Goal: Transaction & Acquisition: Obtain resource

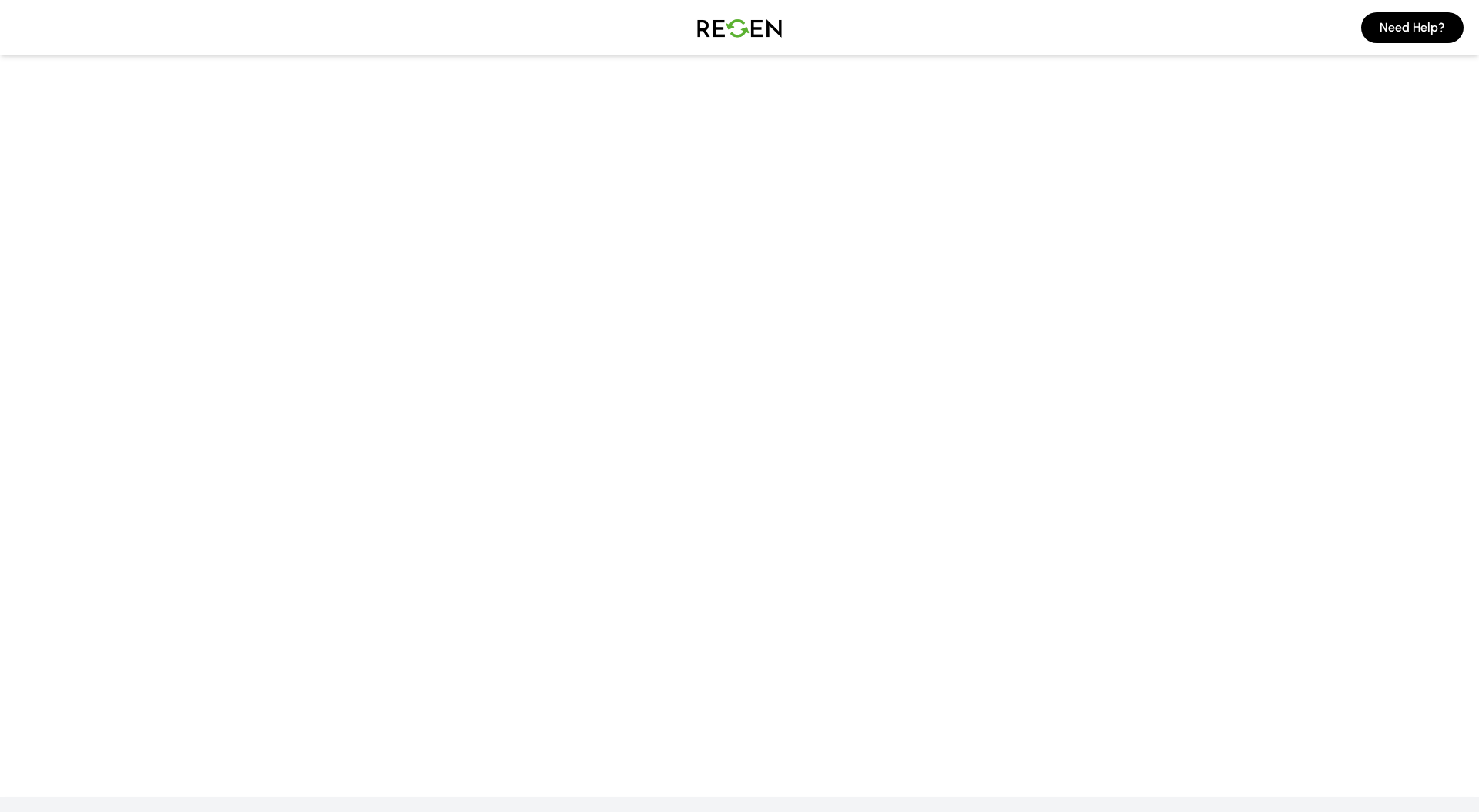
click at [736, 27] on img at bounding box center [739, 27] width 108 height 43
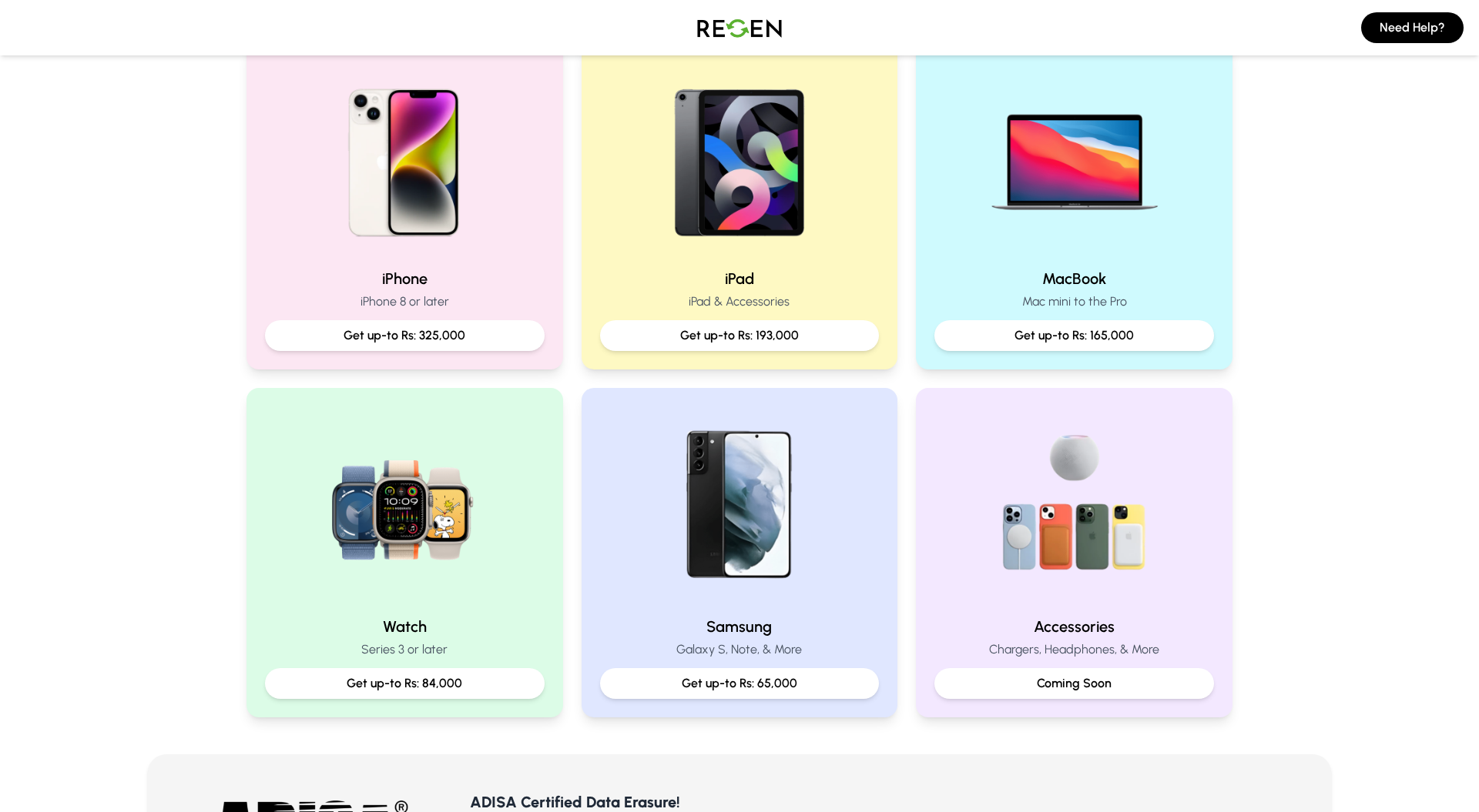
scroll to position [350, 0]
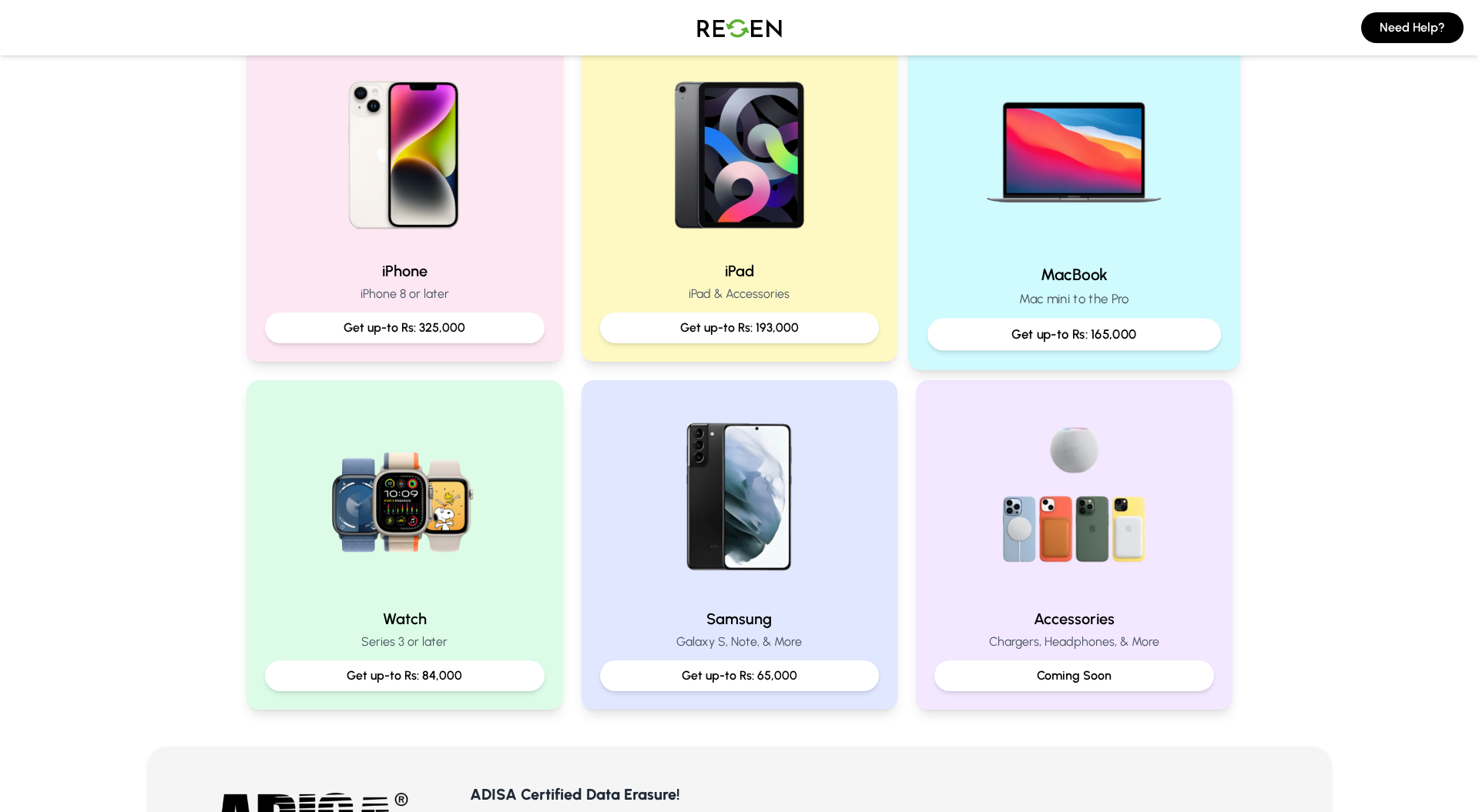
click at [1124, 177] on img at bounding box center [1074, 148] width 207 height 207
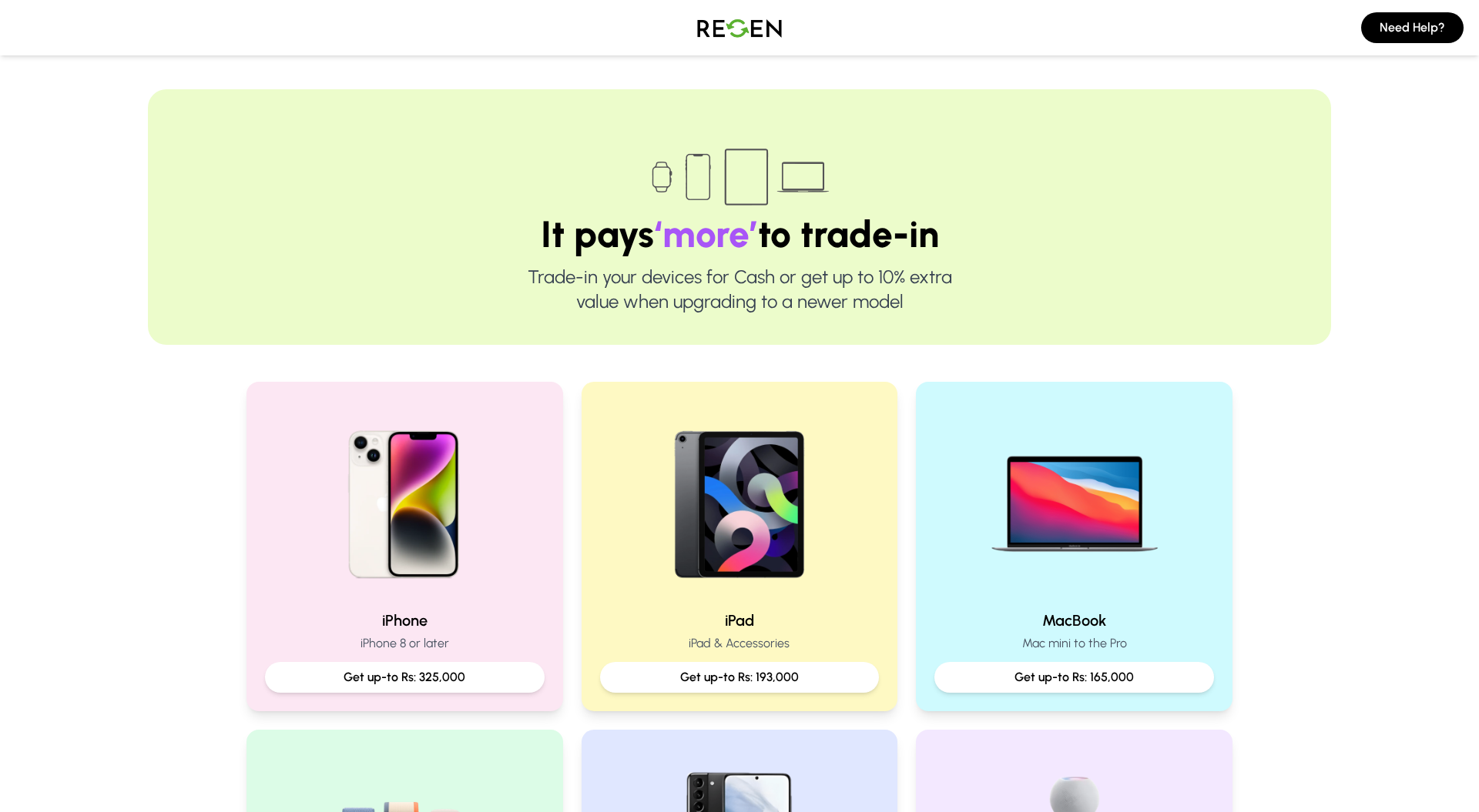
scroll to position [6, 0]
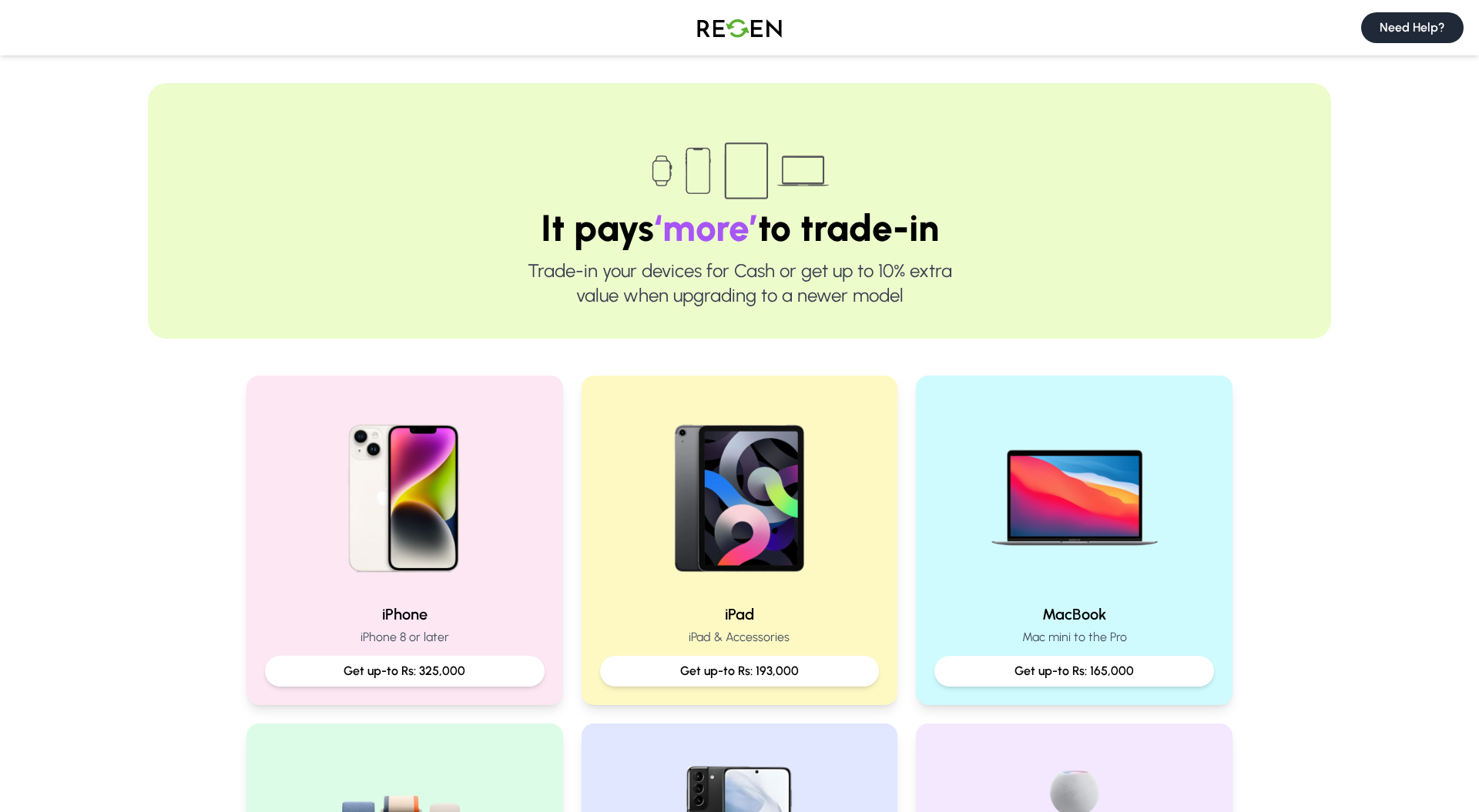
click at [1391, 32] on button "Need Help?" at bounding box center [1412, 27] width 103 height 31
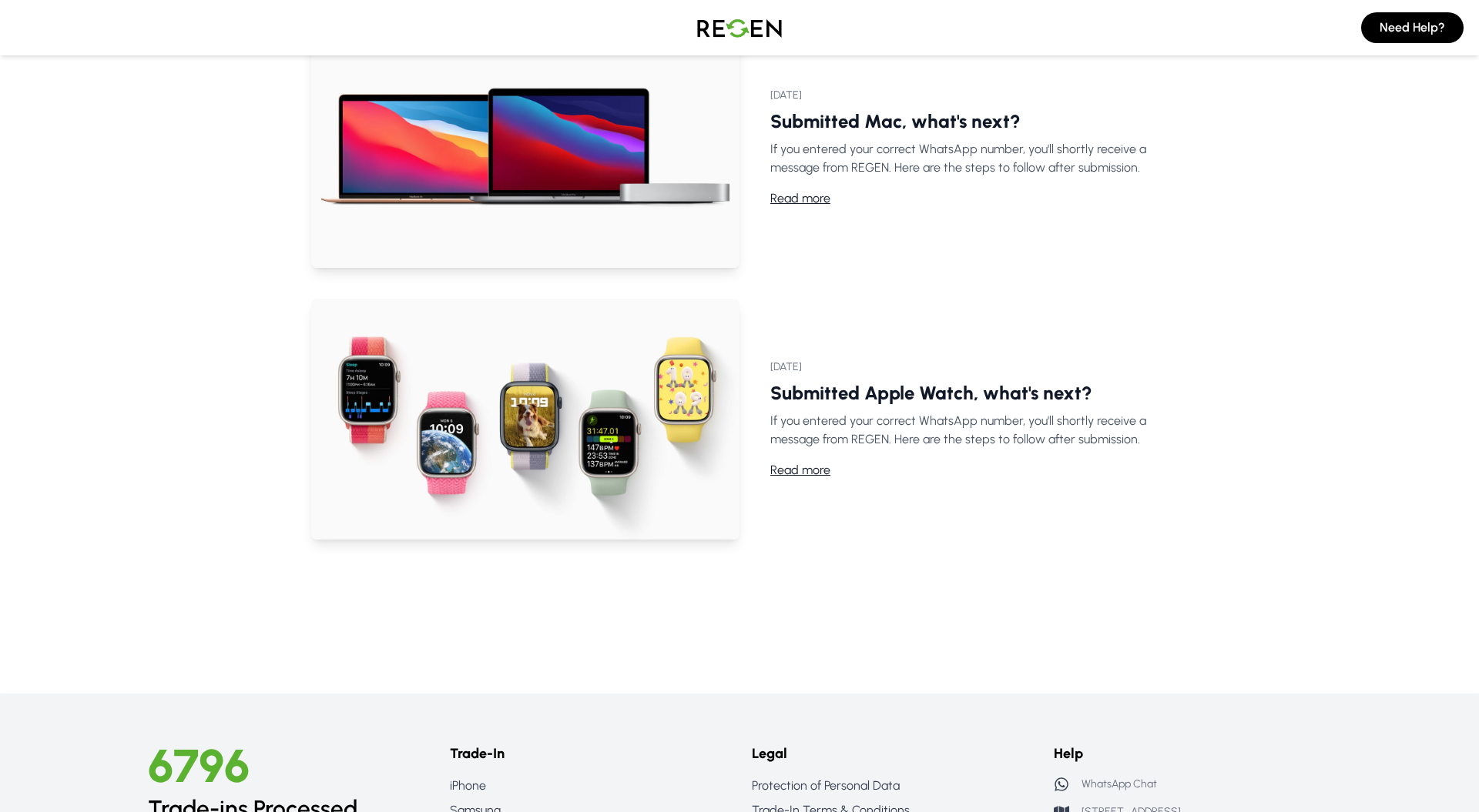
scroll to position [718, 0]
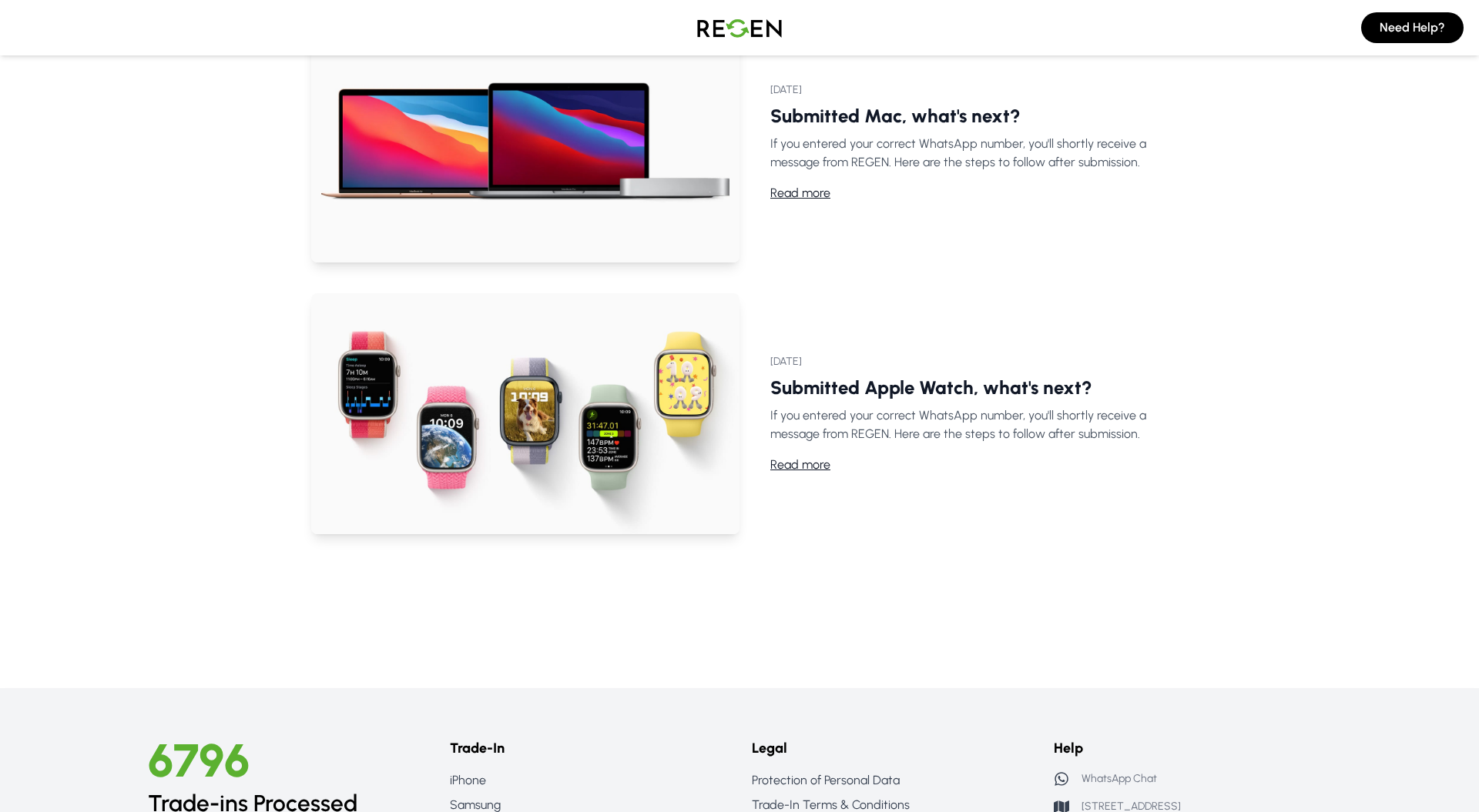
click at [649, 173] on img at bounding box center [525, 142] width 428 height 241
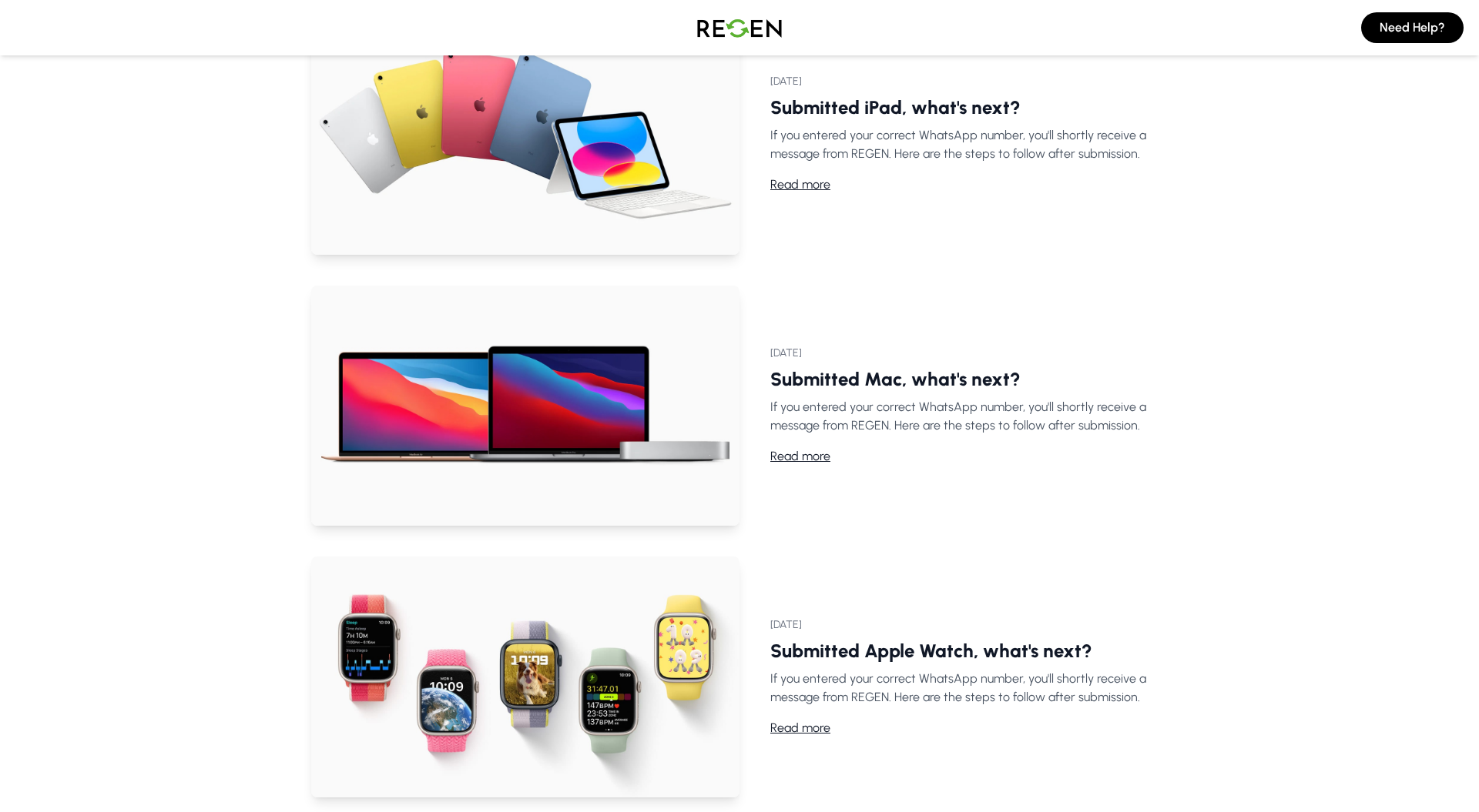
scroll to position [0, 0]
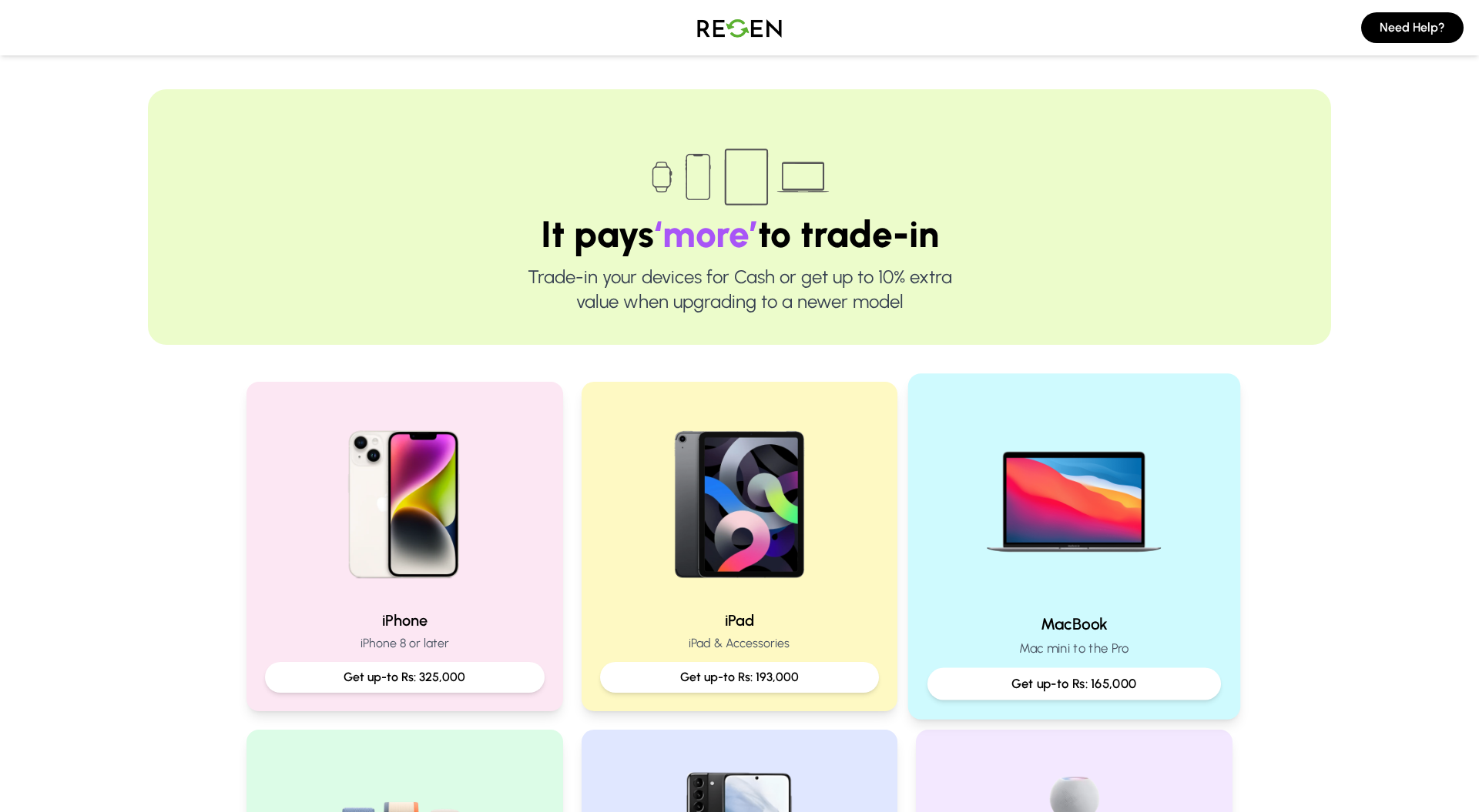
click at [1090, 529] on img at bounding box center [1074, 497] width 207 height 207
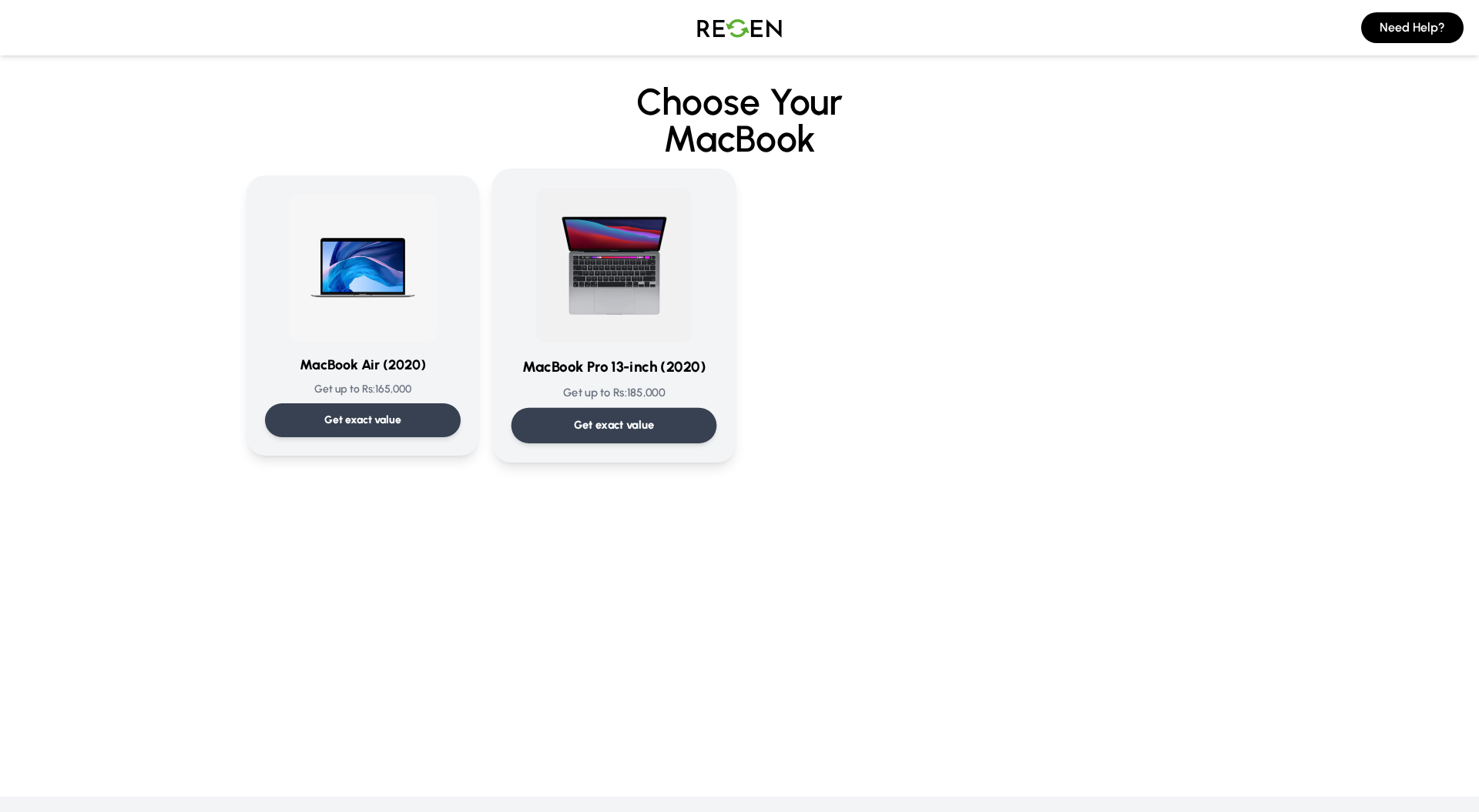
click at [689, 333] on img at bounding box center [614, 266] width 156 height 156
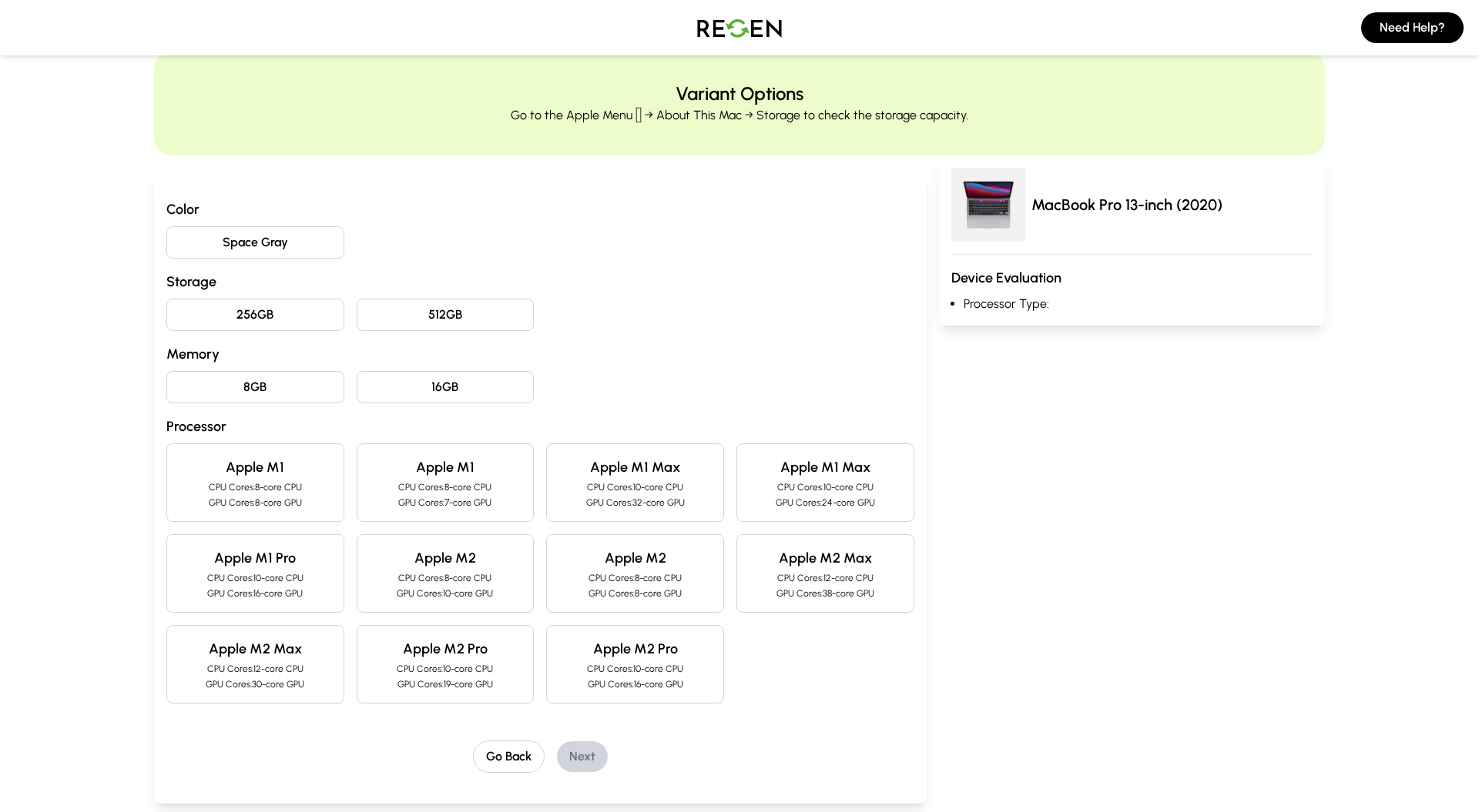
scroll to position [39, 0]
click at [343, 318] on button "256GB" at bounding box center [255, 314] width 178 height 33
click at [309, 394] on button "8GB" at bounding box center [255, 386] width 178 height 33
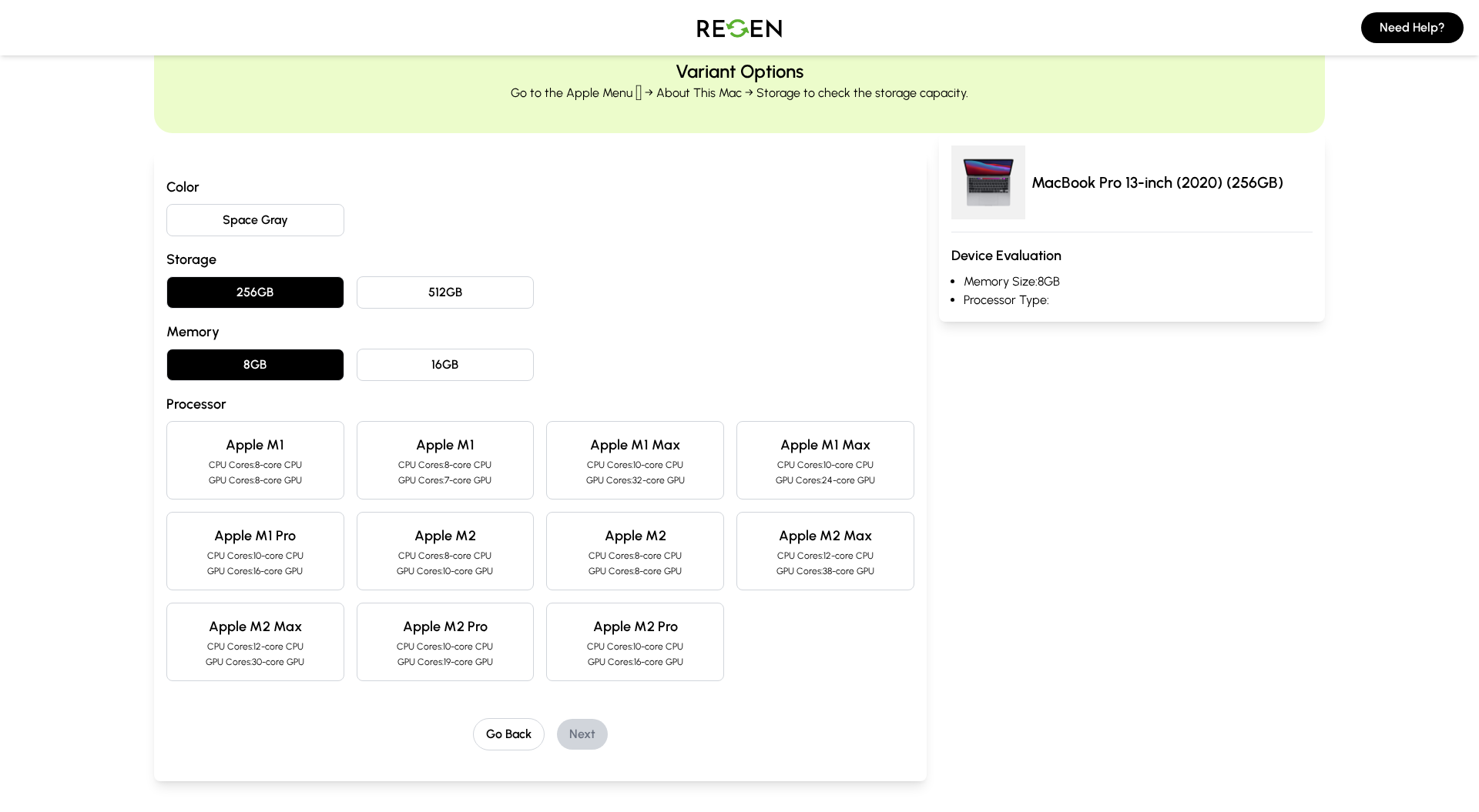
scroll to position [62, 0]
click at [481, 543] on h4 "Apple M2" at bounding box center [446, 535] width 152 height 21
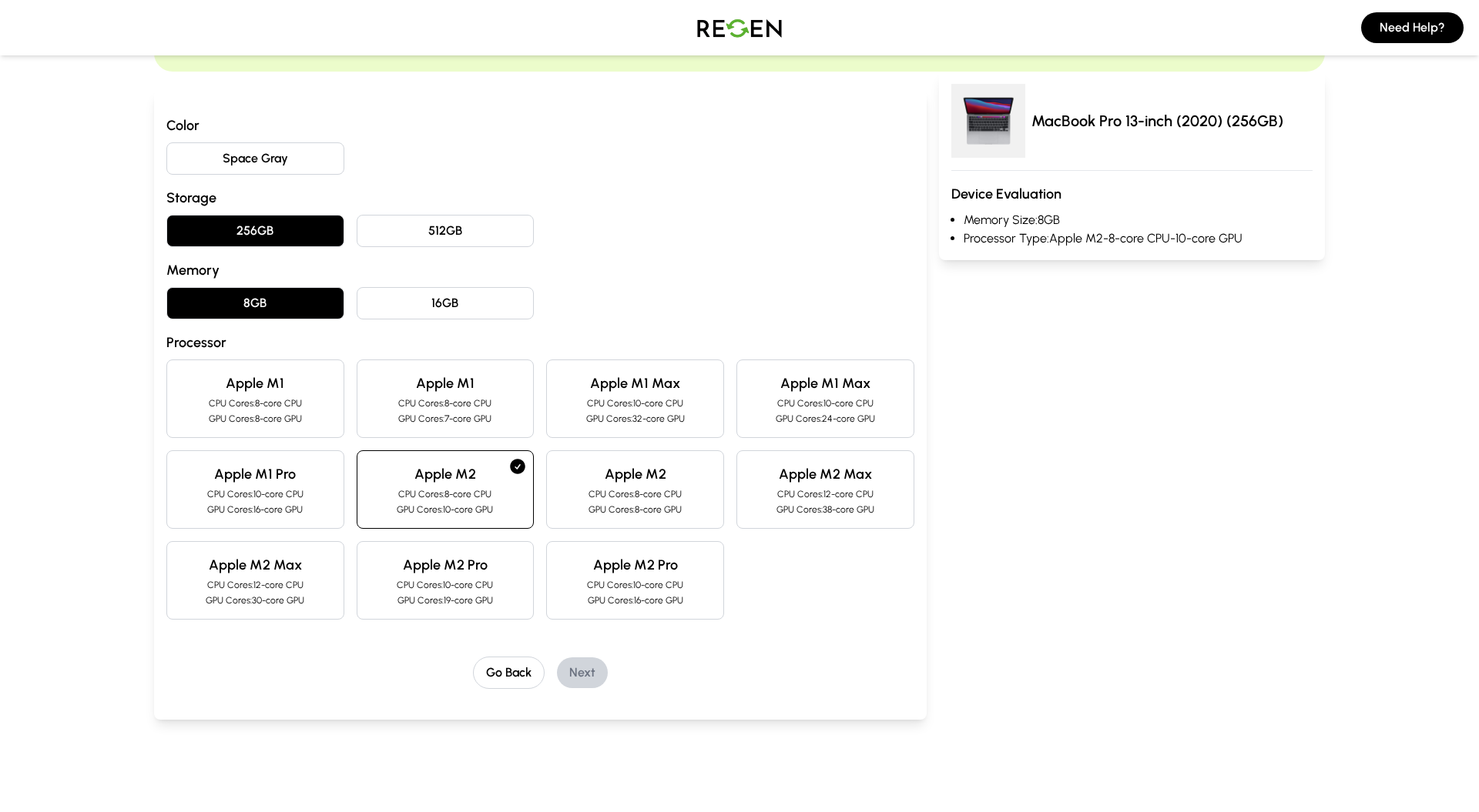
scroll to position [0, 0]
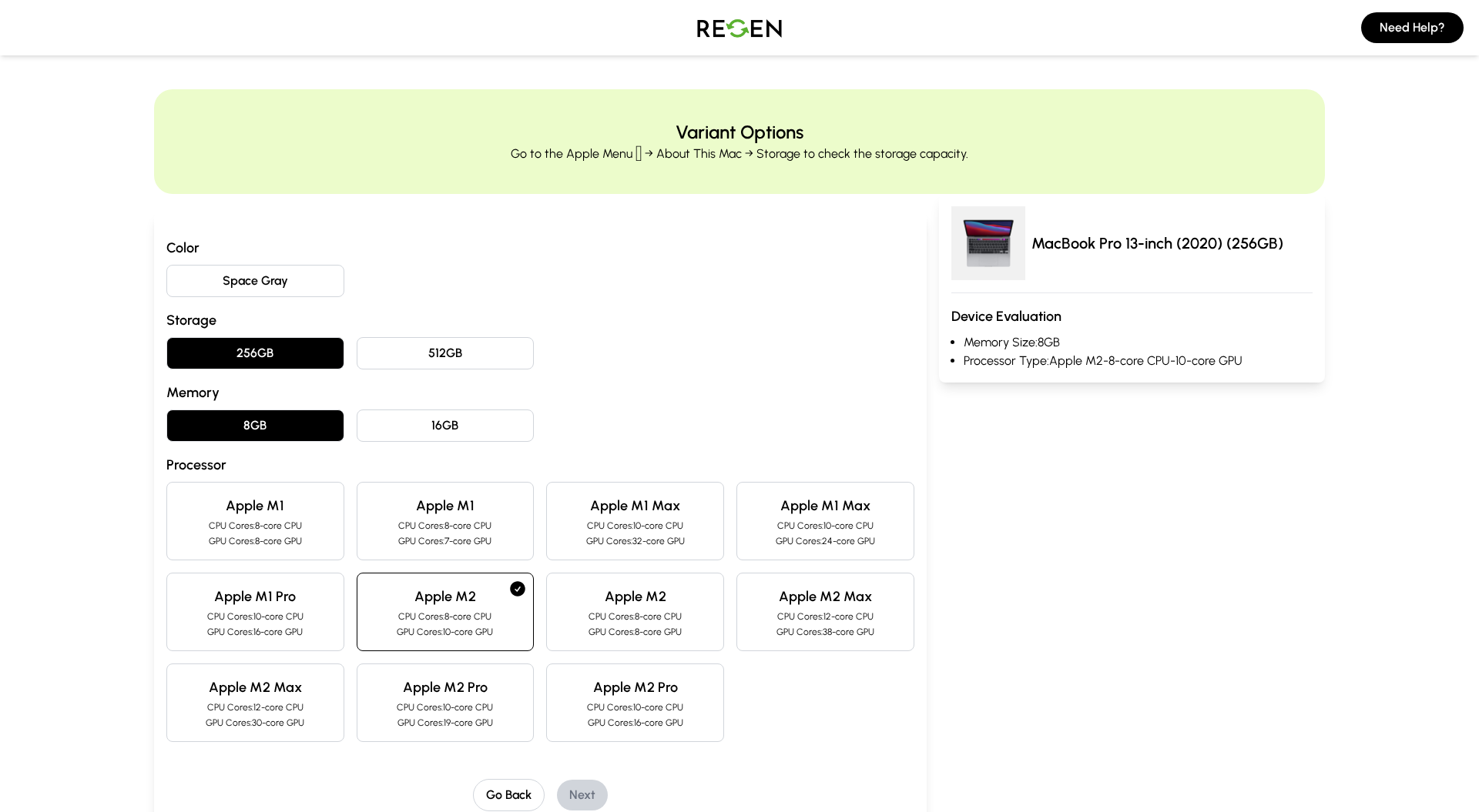
click at [268, 266] on button "Space Gray" at bounding box center [255, 281] width 178 height 33
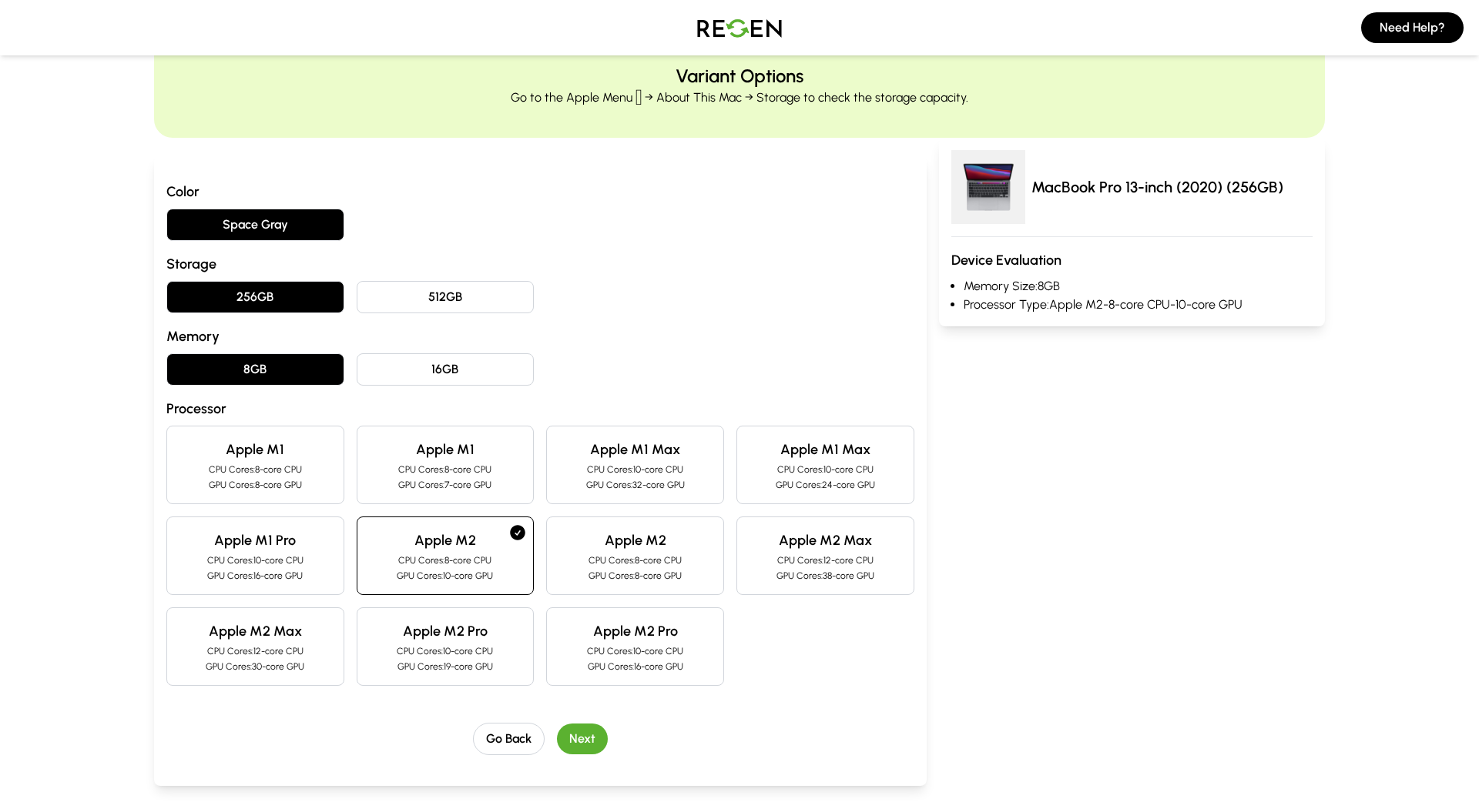
scroll to position [233, 0]
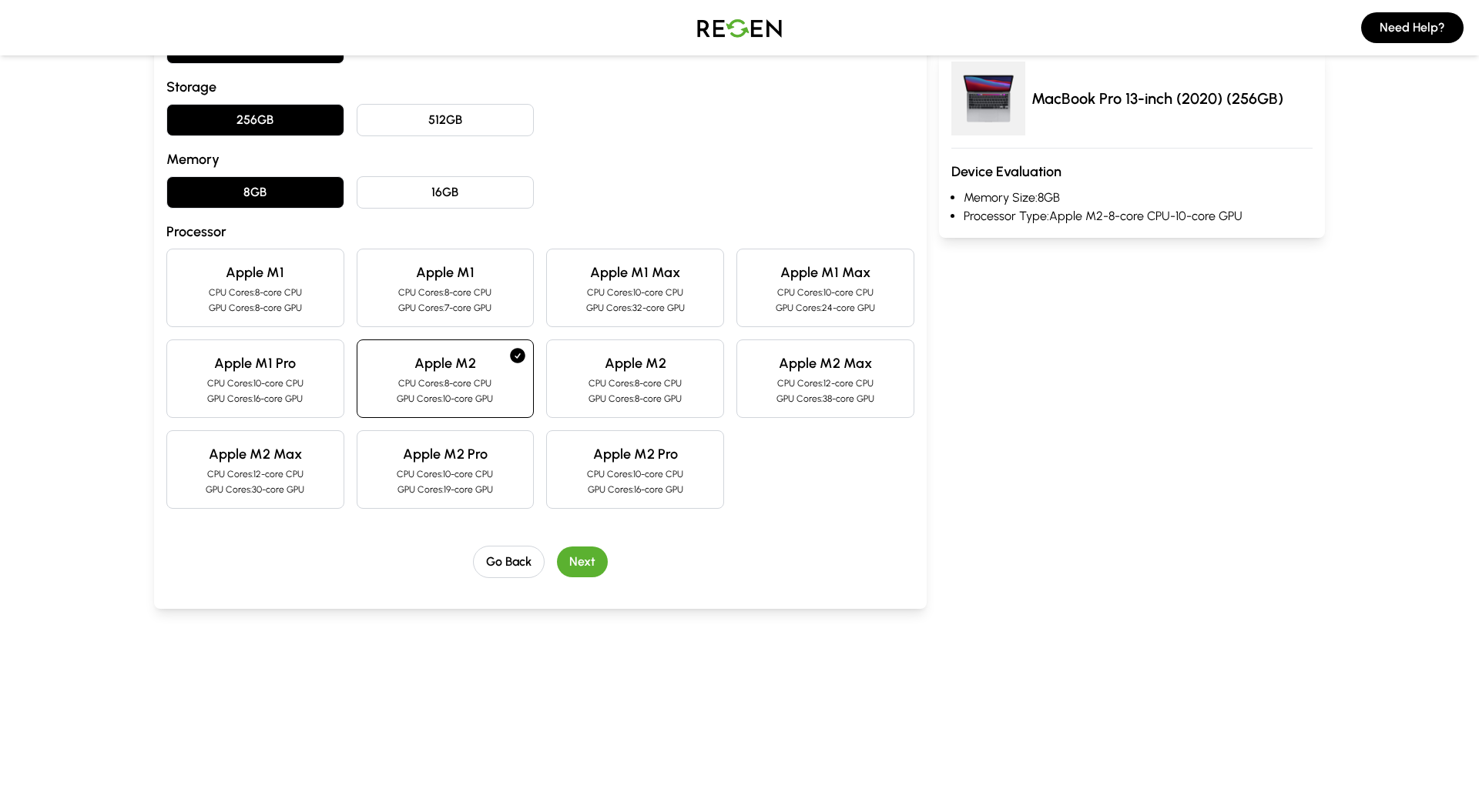
click at [576, 550] on button "Next" at bounding box center [583, 562] width 51 height 31
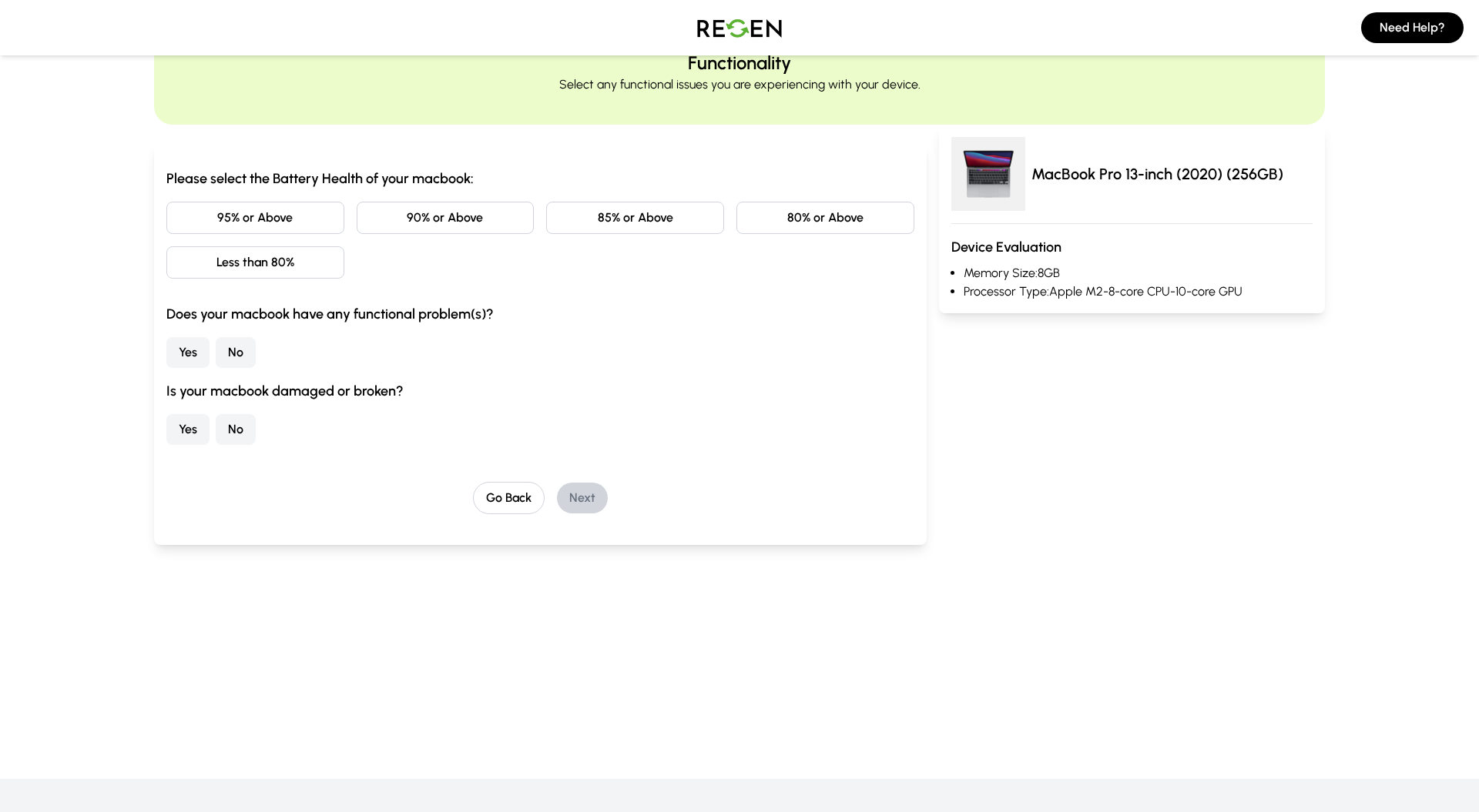
scroll to position [0, 0]
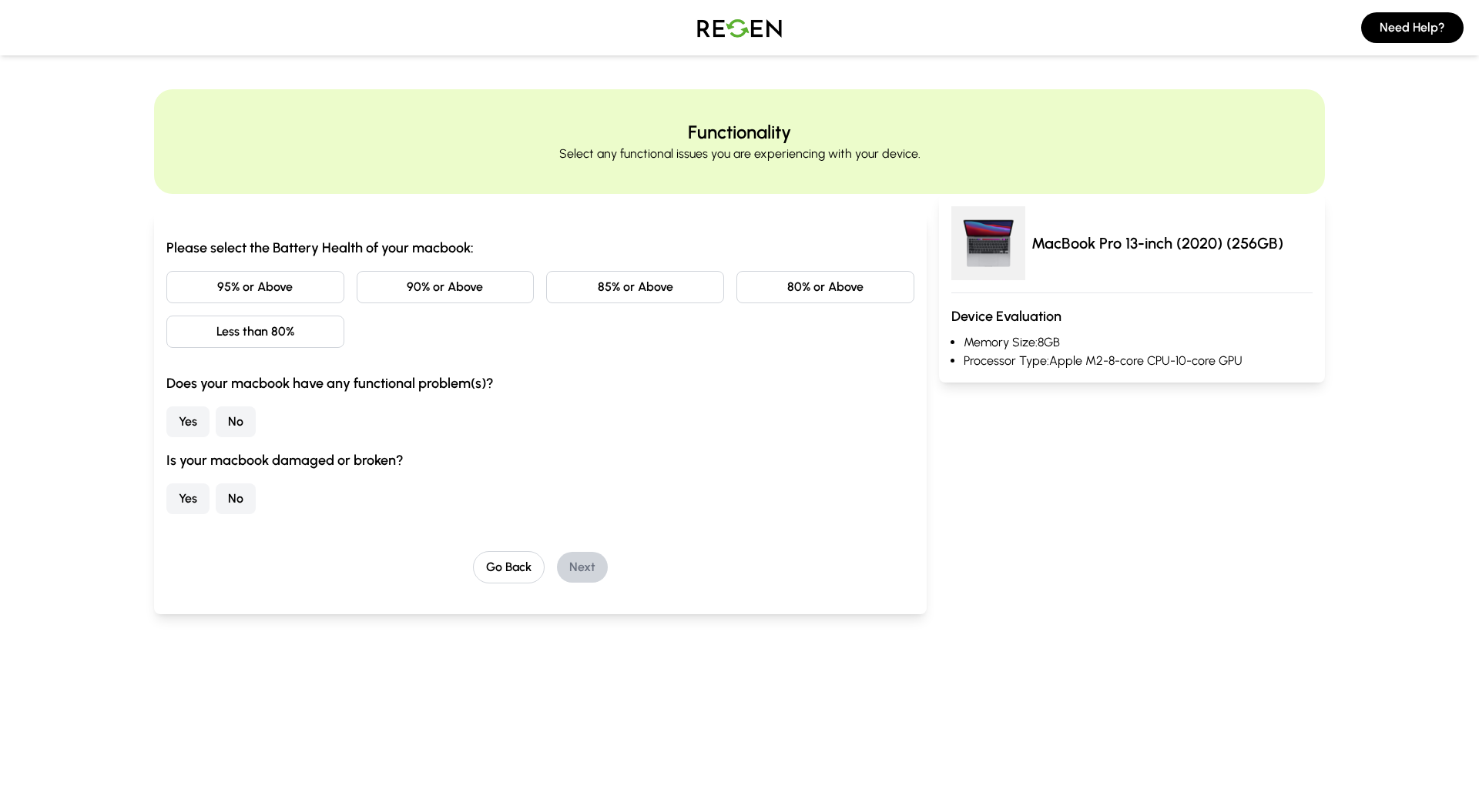
click at [636, 278] on button "85% or Above" at bounding box center [635, 287] width 178 height 33
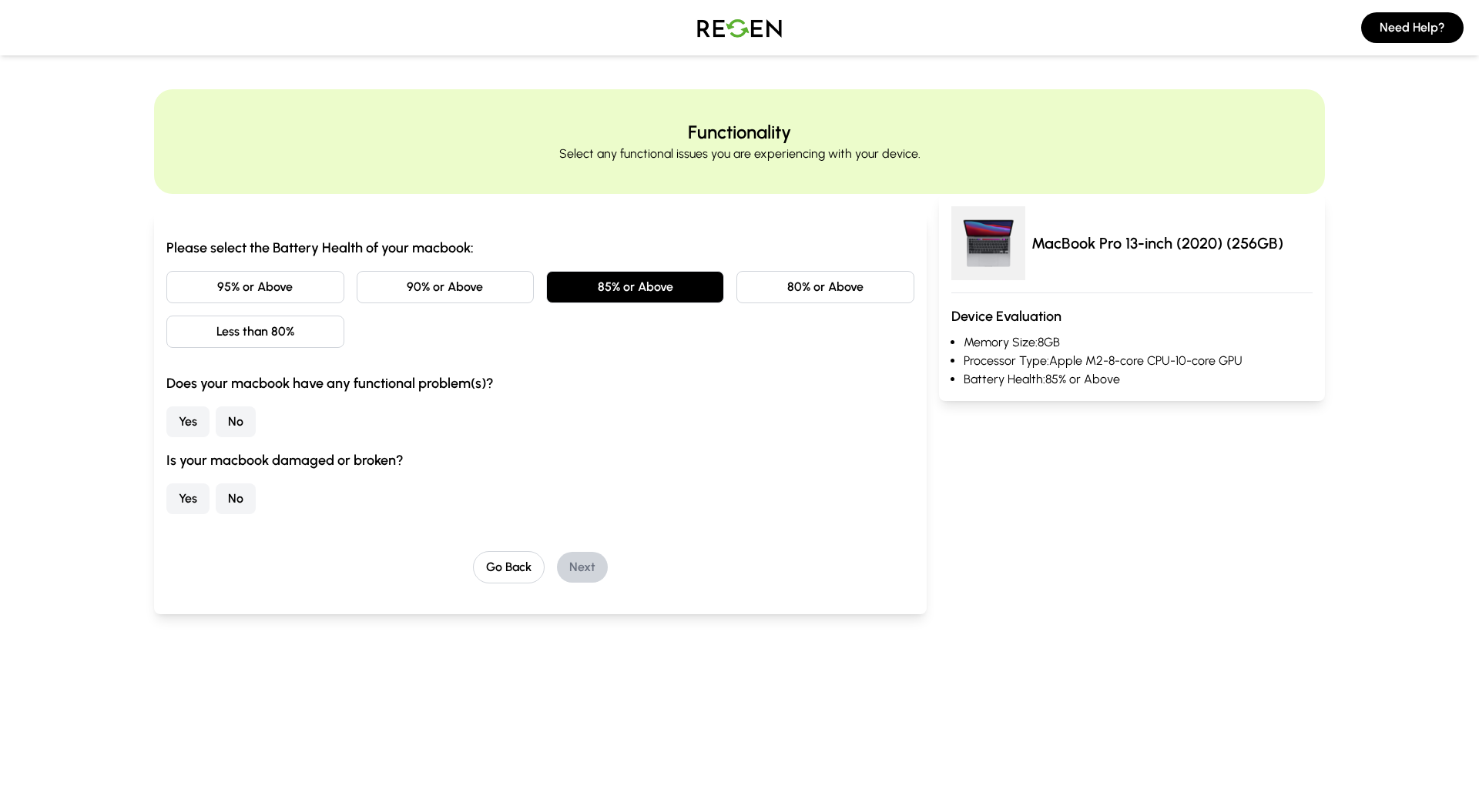
click at [230, 421] on button "No" at bounding box center [235, 421] width 40 height 31
click at [245, 508] on button "No" at bounding box center [235, 498] width 40 height 31
click at [586, 568] on button "Next" at bounding box center [583, 567] width 51 height 31
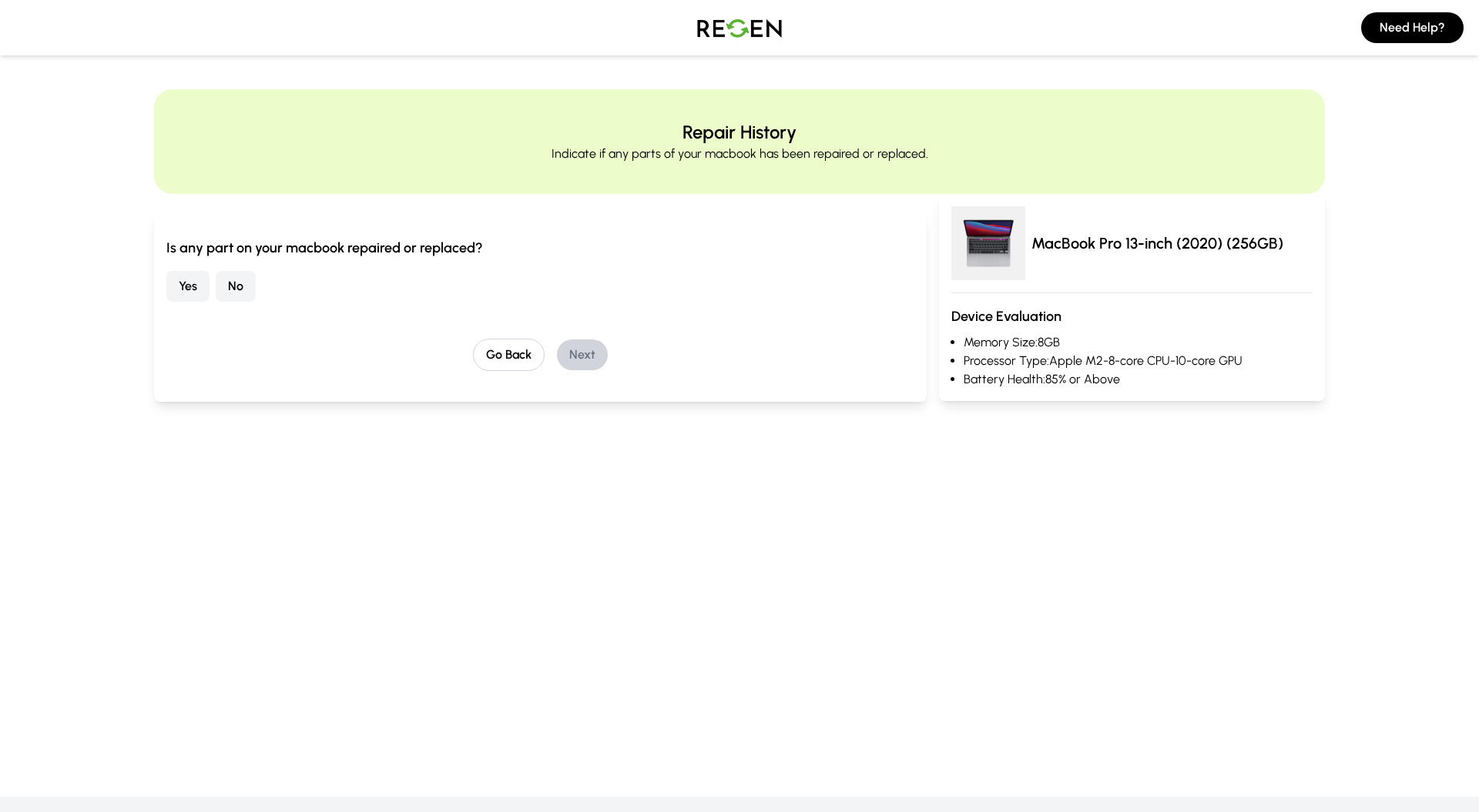
click at [248, 290] on button "No" at bounding box center [235, 286] width 40 height 31
click at [580, 355] on button "Next" at bounding box center [583, 354] width 51 height 31
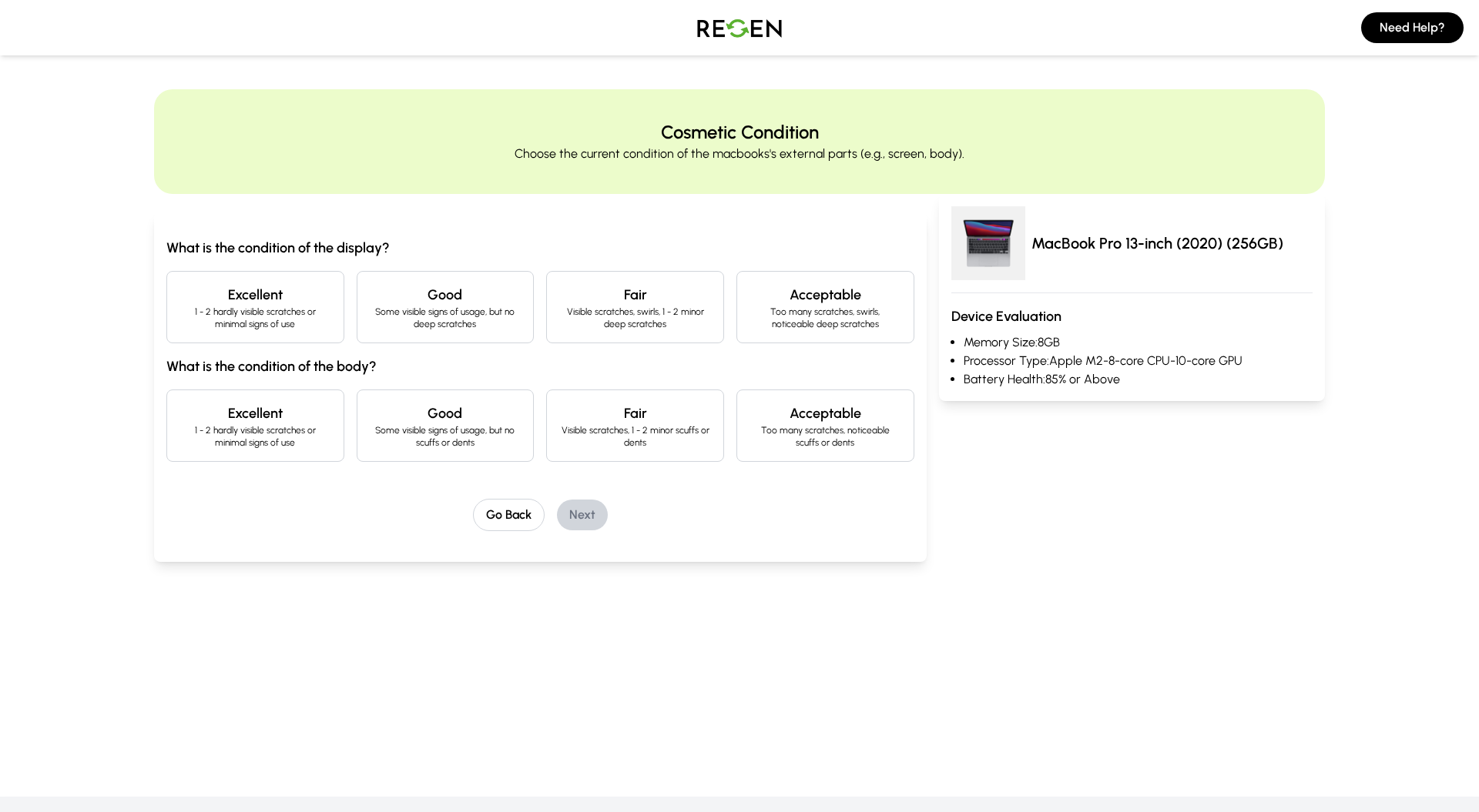
click at [291, 314] on p "1 - 2 hardly visible scratches or minimal signs of use" at bounding box center [255, 318] width 152 height 25
click at [274, 435] on p "1 - 2 hardly visible scratches or minimal signs of use" at bounding box center [255, 436] width 152 height 25
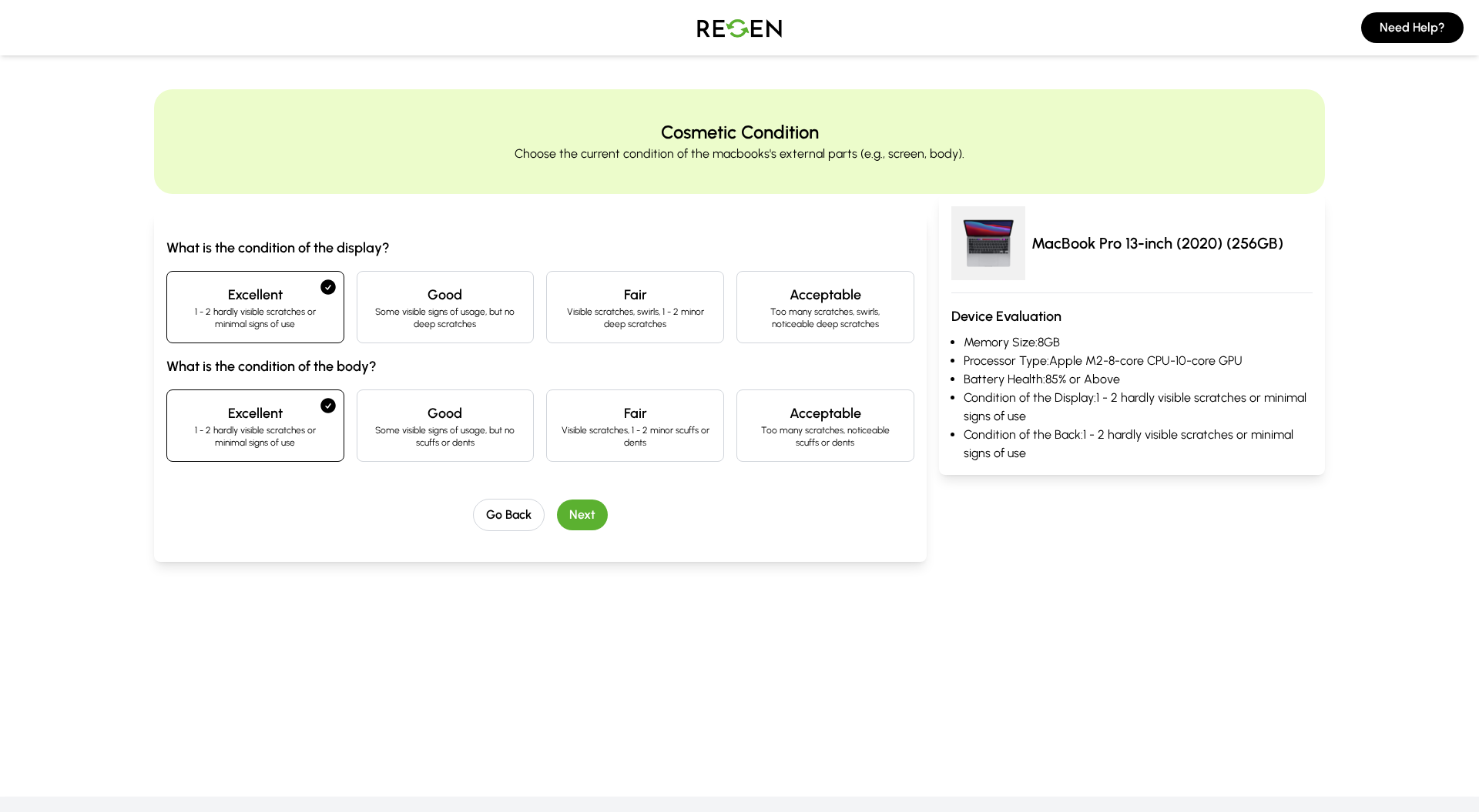
click at [595, 518] on button "Next" at bounding box center [583, 514] width 51 height 31
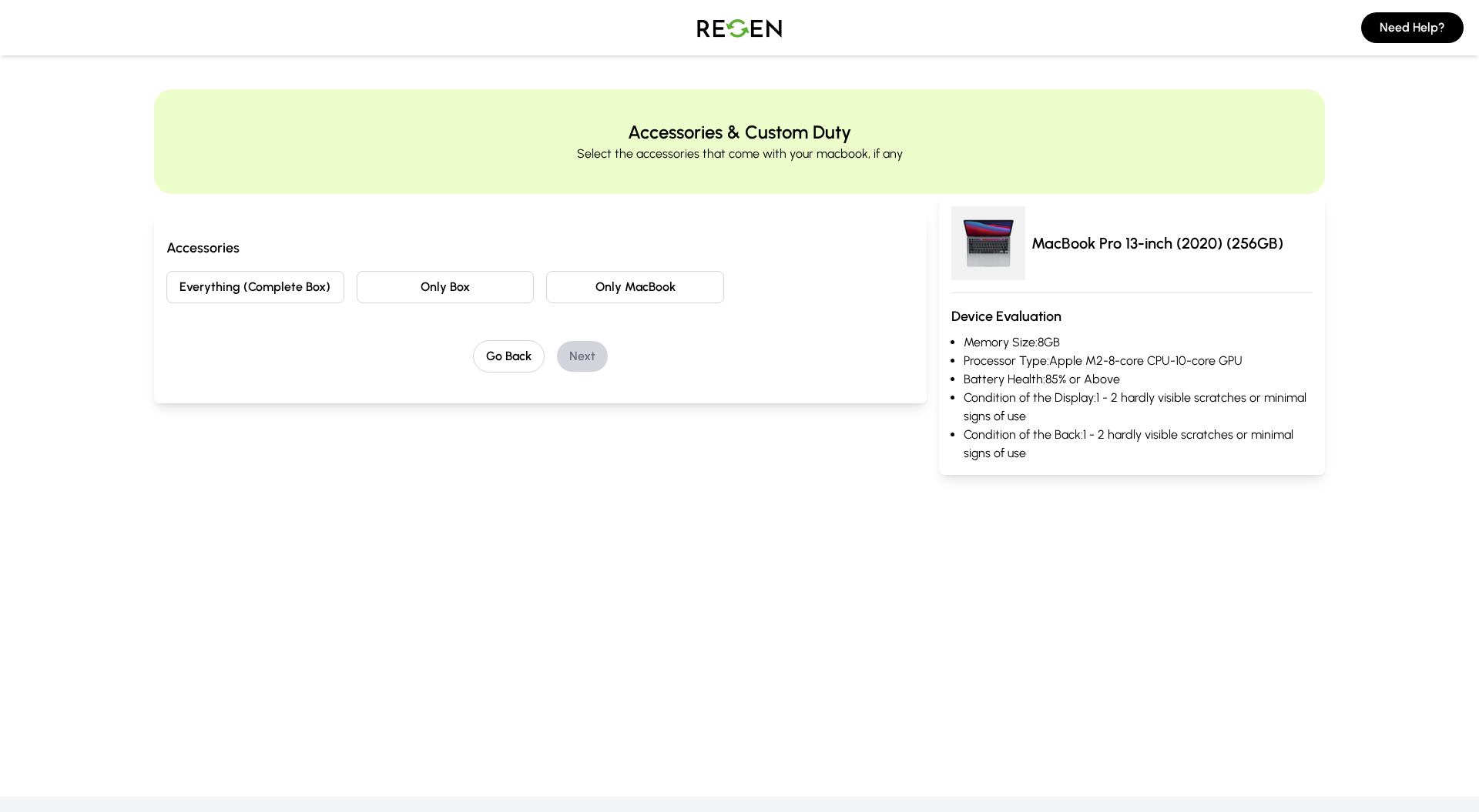
click at [263, 284] on button "Everything (Complete Box)" at bounding box center [255, 287] width 178 height 33
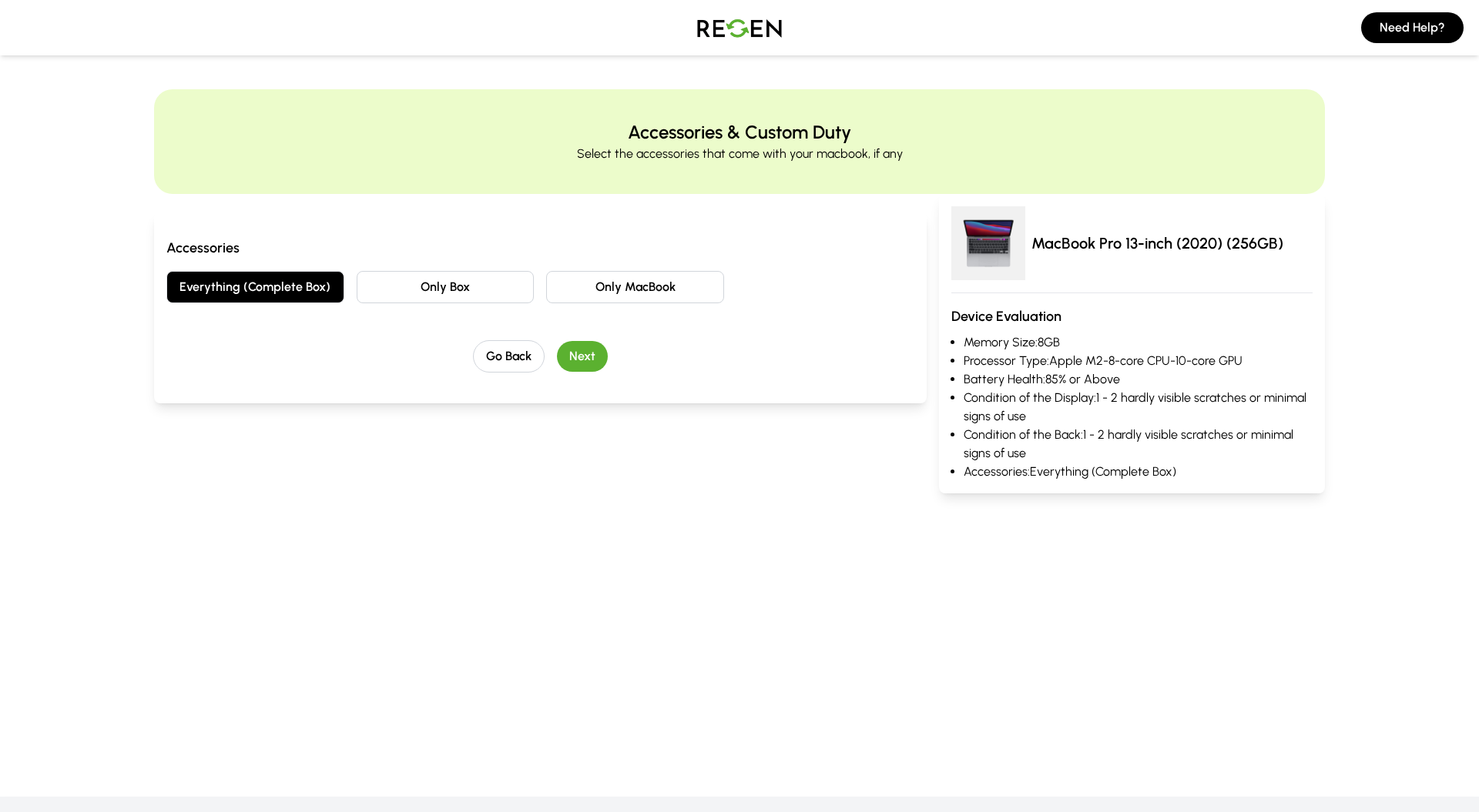
click at [571, 358] on button "Next" at bounding box center [583, 356] width 51 height 31
